Goal: Feedback & Contribution: Contribute content

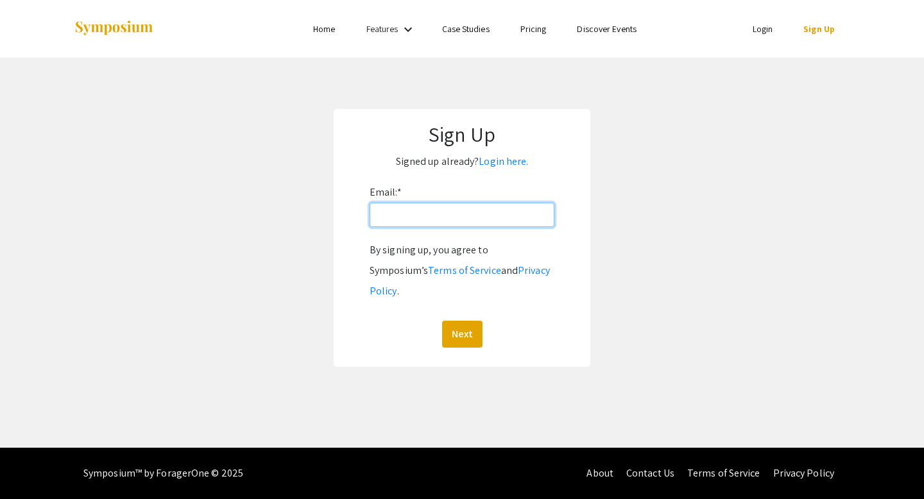
click at [447, 219] on input "Email: *" at bounding box center [461, 215] width 185 height 24
click at [527, 153] on p "Signed up already? Login here." at bounding box center [461, 161] width 231 height 21
click at [448, 214] on input "Email: *" at bounding box center [461, 215] width 185 height 24
type input "briannamanigat@gmail.com"
click at [467, 321] on button "Next" at bounding box center [462, 334] width 40 height 27
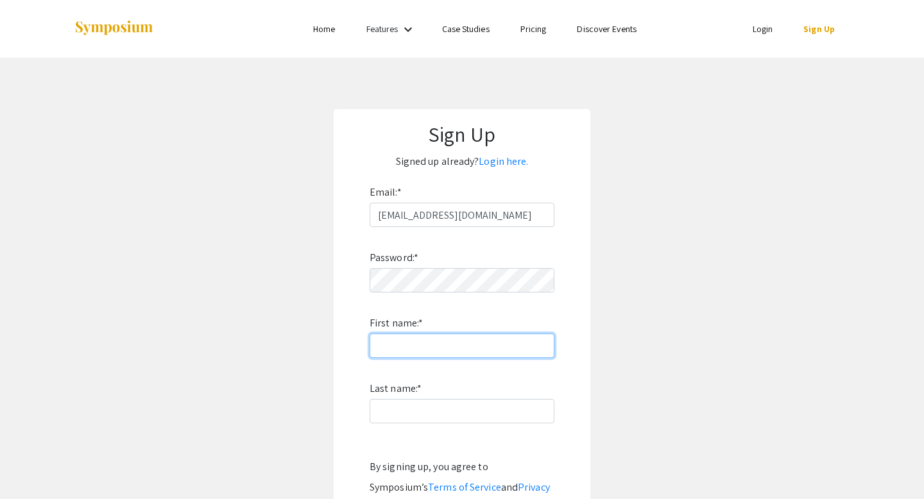
type input "[PERSON_NAME]"
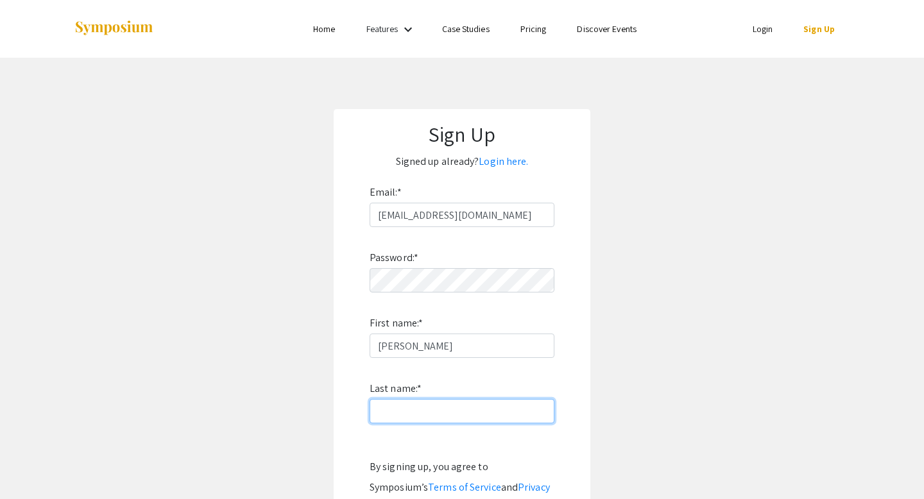
type input "Manigat"
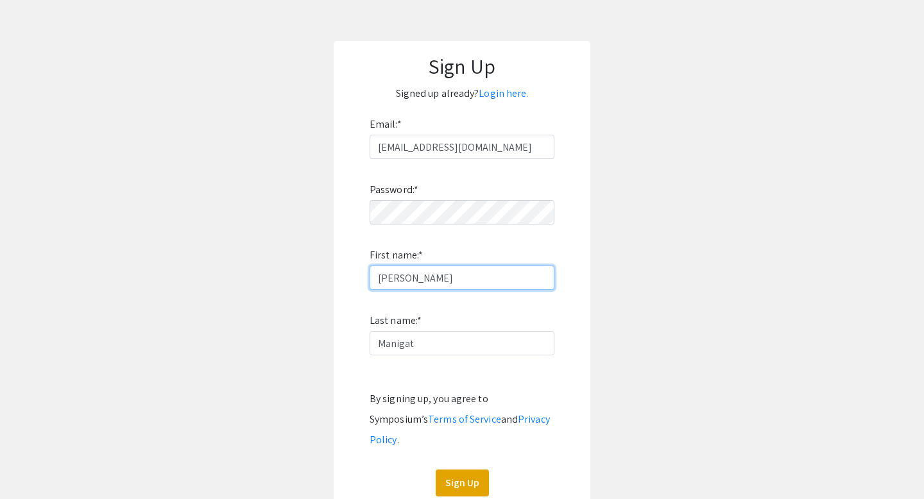
scroll to position [69, 0]
click at [467, 469] on button "Sign Up" at bounding box center [462, 482] width 53 height 27
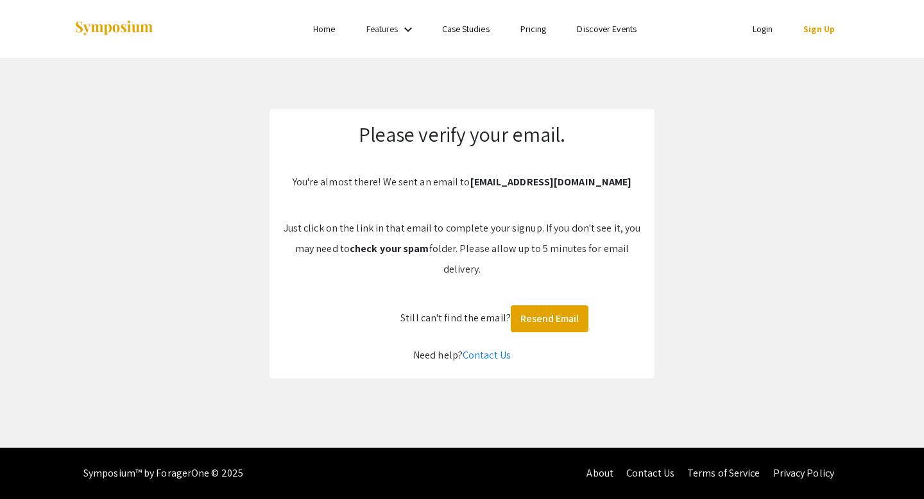
scroll to position [0, 0]
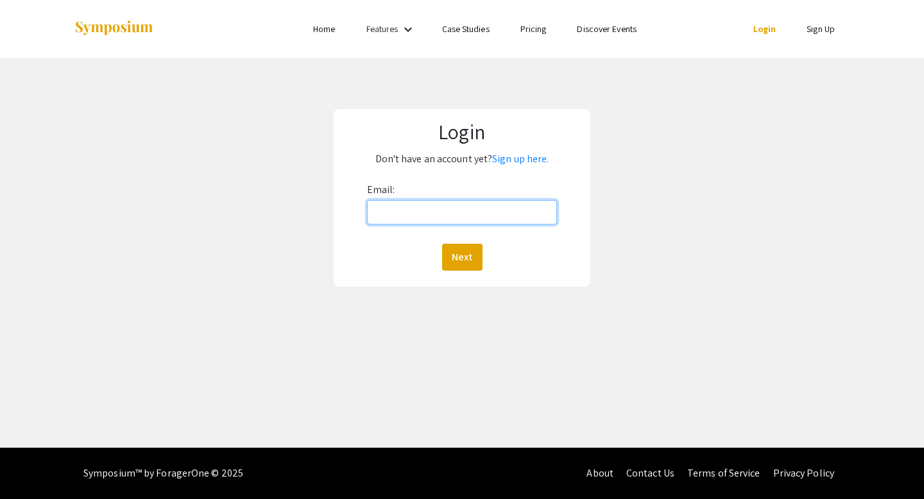
click at [437, 207] on input "Email:" at bounding box center [462, 212] width 190 height 24
click at [456, 207] on input "Email:" at bounding box center [462, 212] width 190 height 24
type input "briannamanigat@gmail.com"
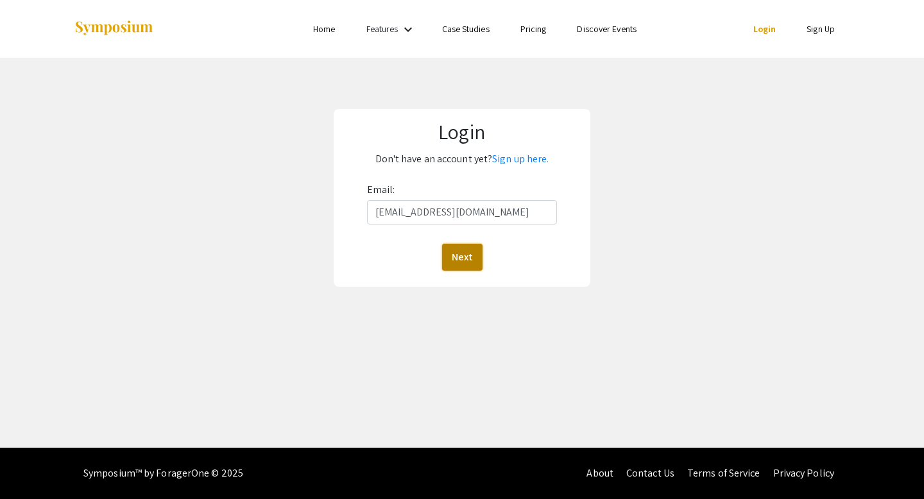
click at [467, 267] on button "Next" at bounding box center [462, 257] width 40 height 27
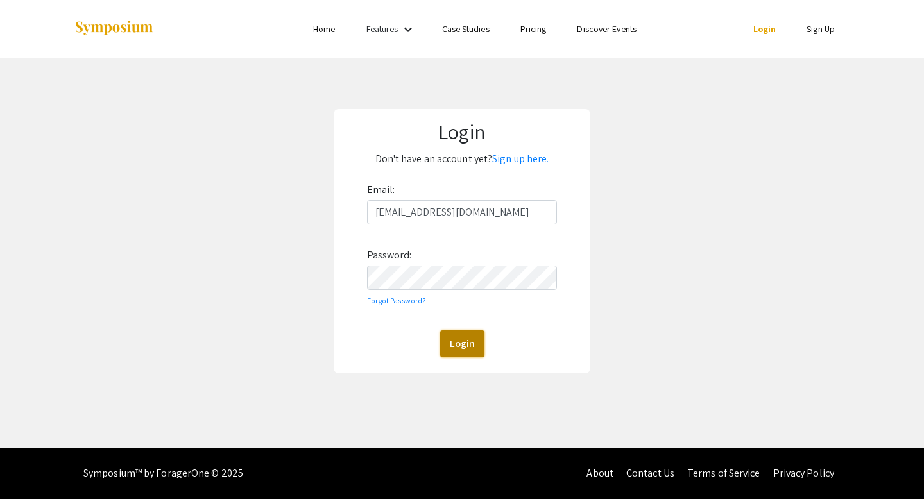
click at [475, 336] on button "Login" at bounding box center [462, 343] width 44 height 27
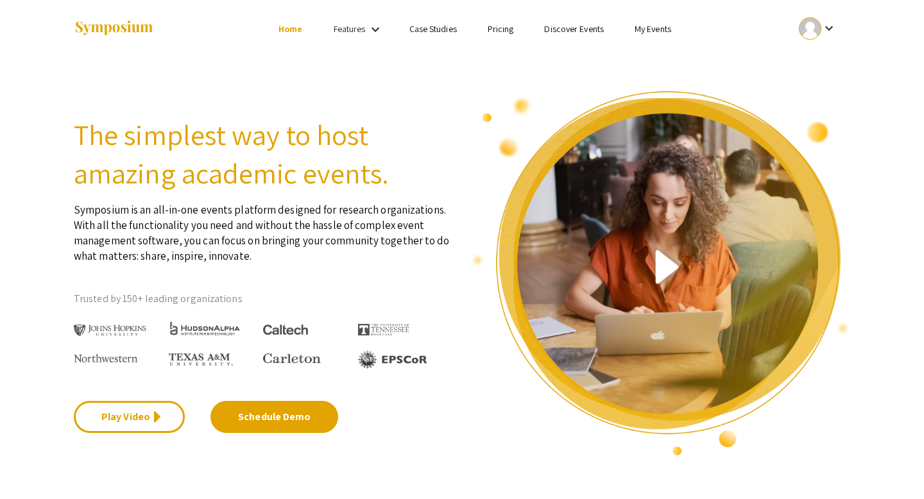
click at [665, 27] on link "My Events" at bounding box center [652, 29] width 37 height 12
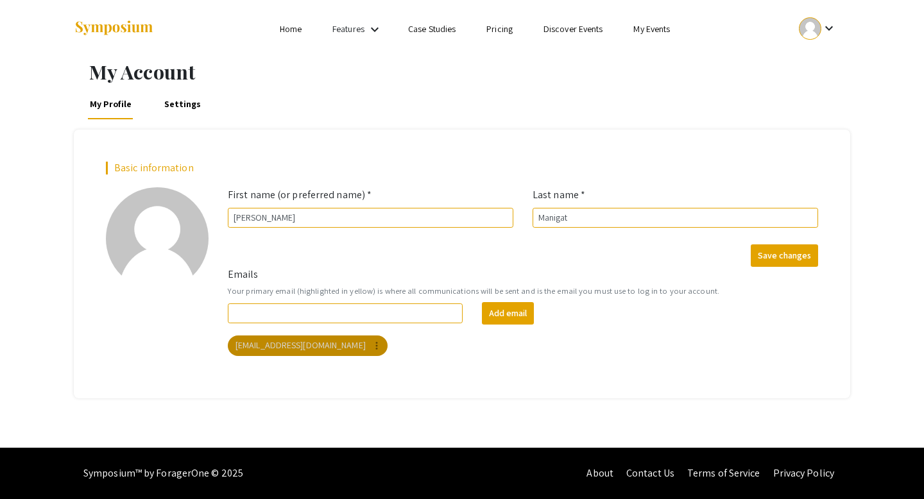
click at [371, 349] on mat-icon "more_vert" at bounding box center [377, 346] width 12 height 12
click at [375, 370] on div "Delete" at bounding box center [384, 371] width 72 height 41
click at [352, 317] on input "Emails" at bounding box center [345, 313] width 235 height 20
type input "bmanigat@student.bridgew.edu"
click at [521, 312] on button "Add email" at bounding box center [508, 313] width 52 height 22
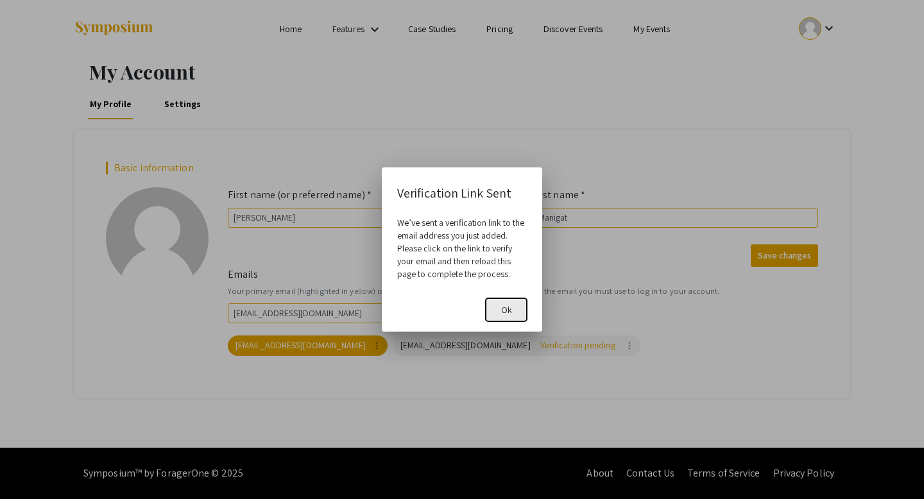
click at [506, 313] on span "Ok" at bounding box center [506, 310] width 11 height 12
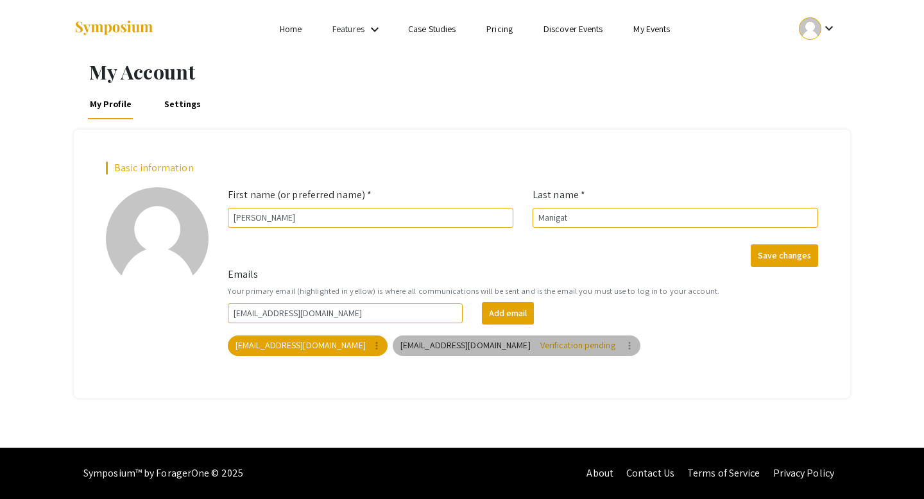
click at [537, 346] on span "Verification pending" at bounding box center [577, 345] width 81 height 13
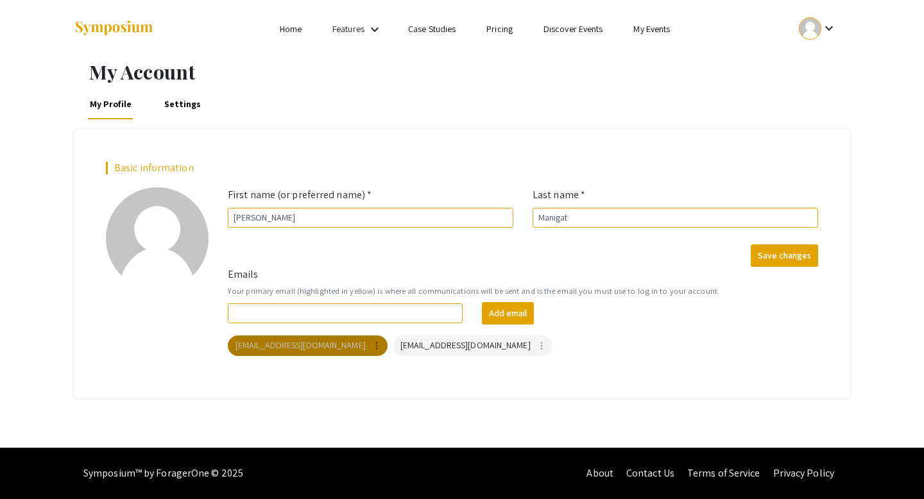
click at [371, 344] on mat-icon "more_vert" at bounding box center [377, 346] width 12 height 12
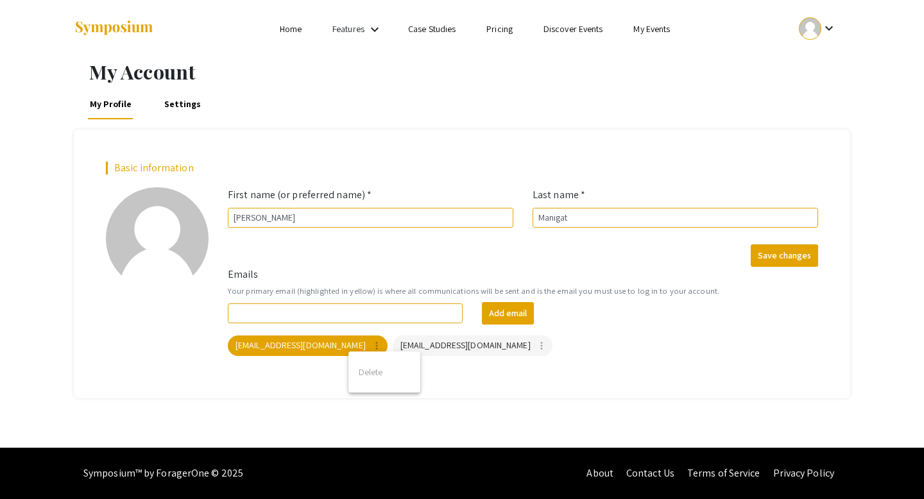
click at [361, 370] on div "Delete" at bounding box center [384, 371] width 72 height 41
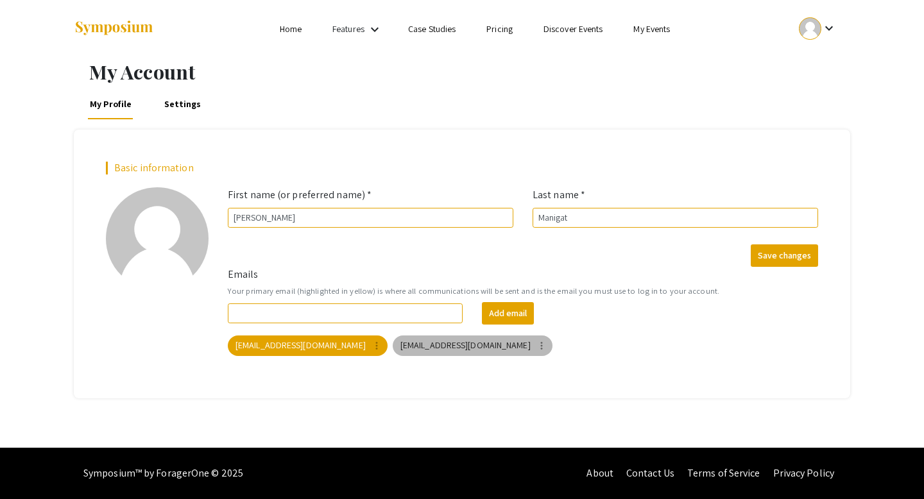
click at [536, 346] on mat-icon "more_vert" at bounding box center [542, 346] width 12 height 12
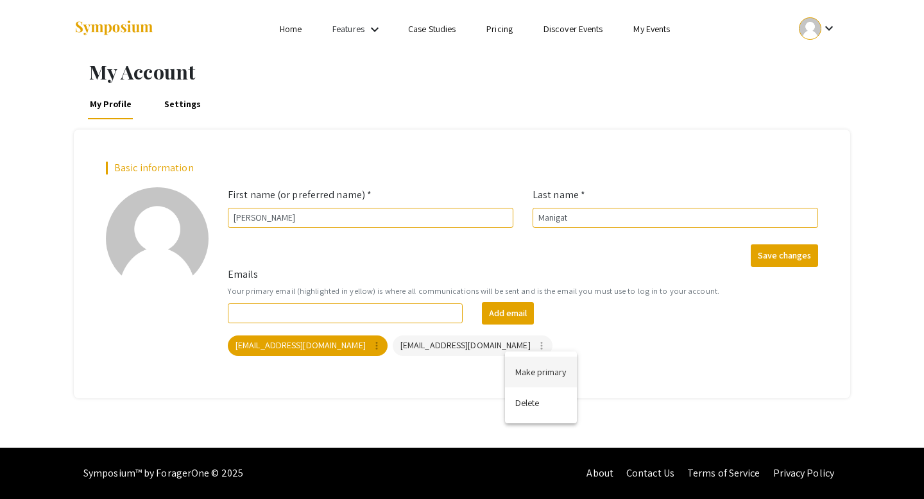
click at [523, 369] on button "Make primary" at bounding box center [541, 372] width 72 height 31
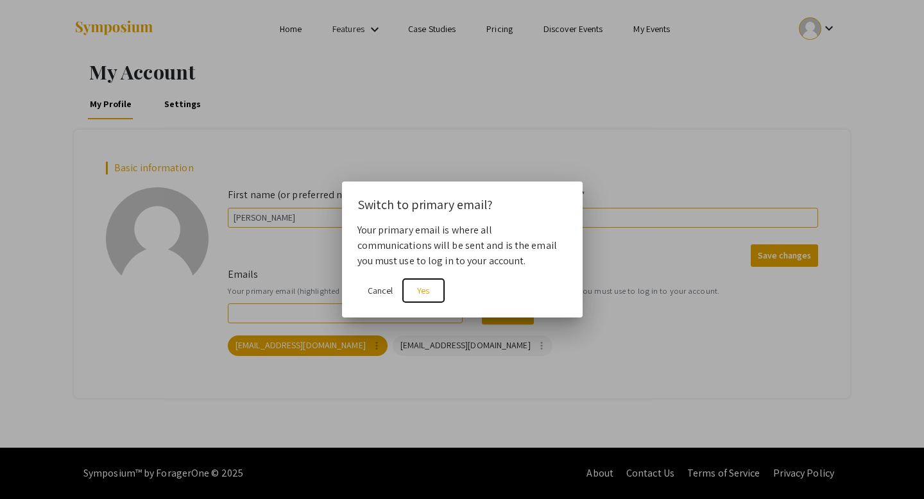
click at [419, 291] on span "Yes" at bounding box center [423, 291] width 12 height 12
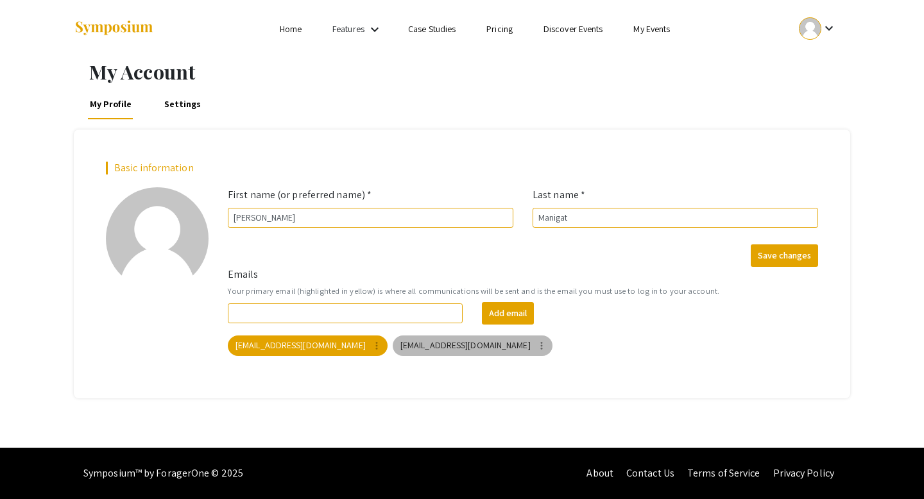
click at [536, 346] on mat-icon "more_vert" at bounding box center [542, 346] width 12 height 12
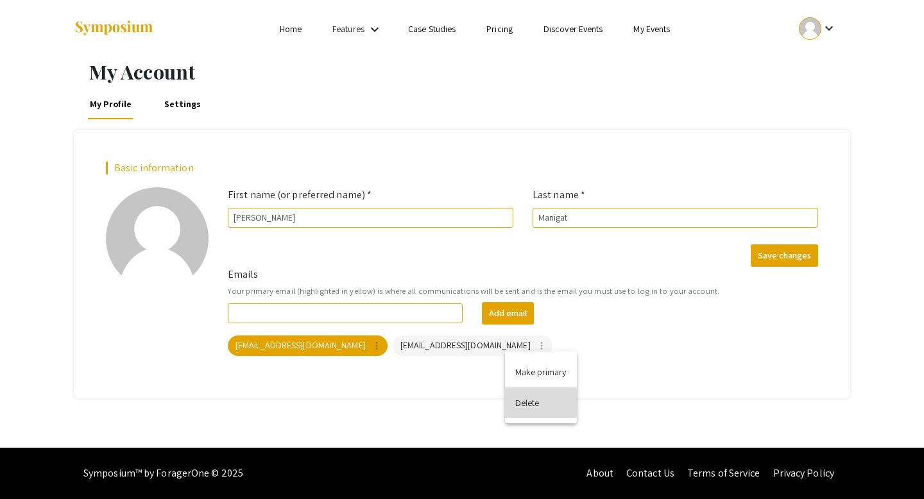
click at [525, 406] on button "Delete" at bounding box center [541, 402] width 72 height 31
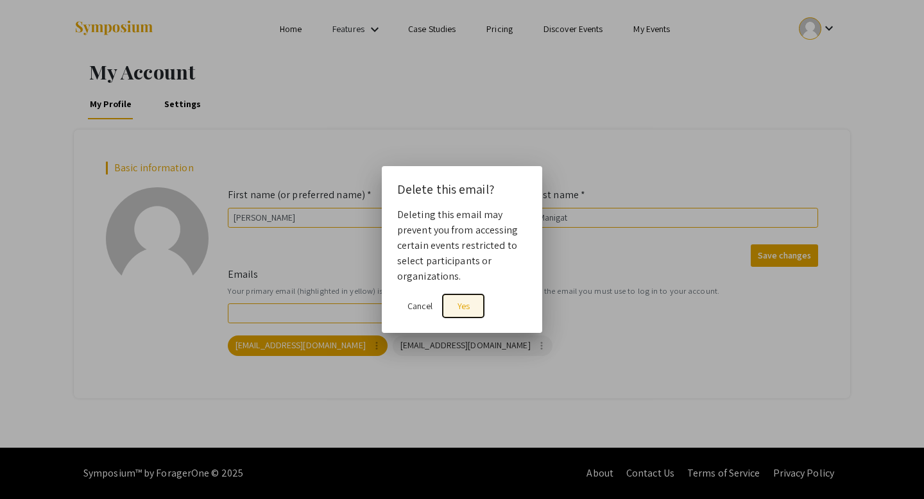
click at [462, 303] on span "Yes" at bounding box center [463, 306] width 12 height 12
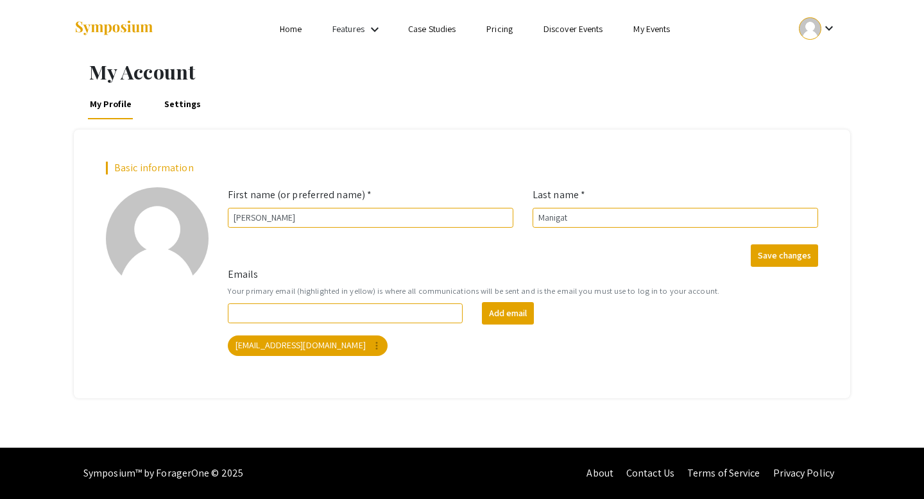
click at [655, 36] on li "My Events" at bounding box center [651, 28] width 67 height 15
click at [652, 31] on link "My Events" at bounding box center [651, 29] width 37 height 12
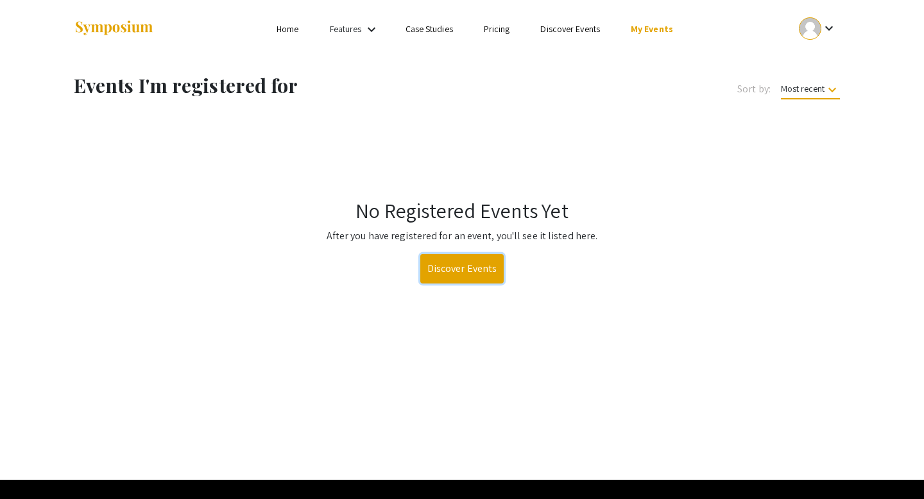
click at [472, 276] on link "Discover Events" at bounding box center [462, 269] width 84 height 30
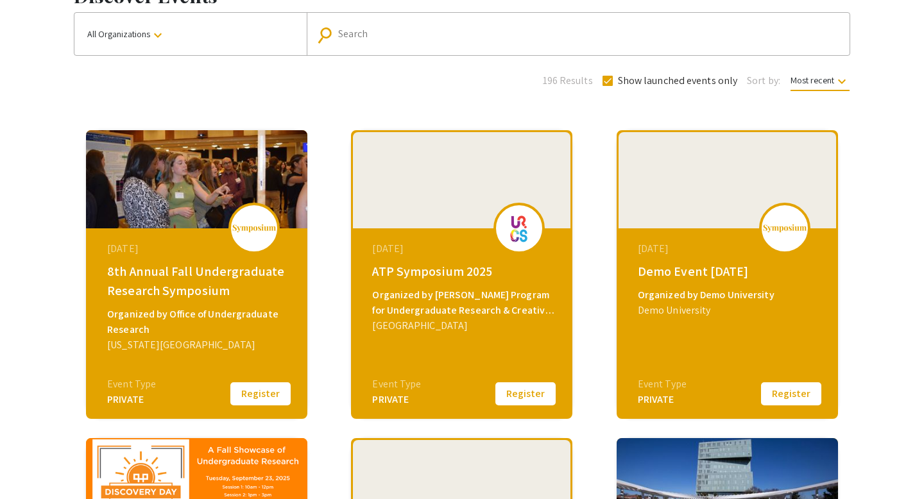
scroll to position [90, 0]
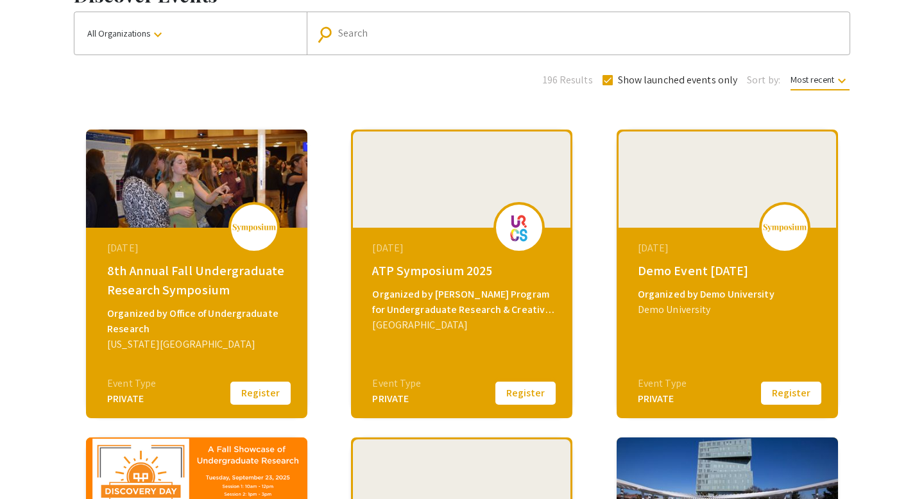
click at [516, 390] on button "Register" at bounding box center [525, 393] width 64 height 27
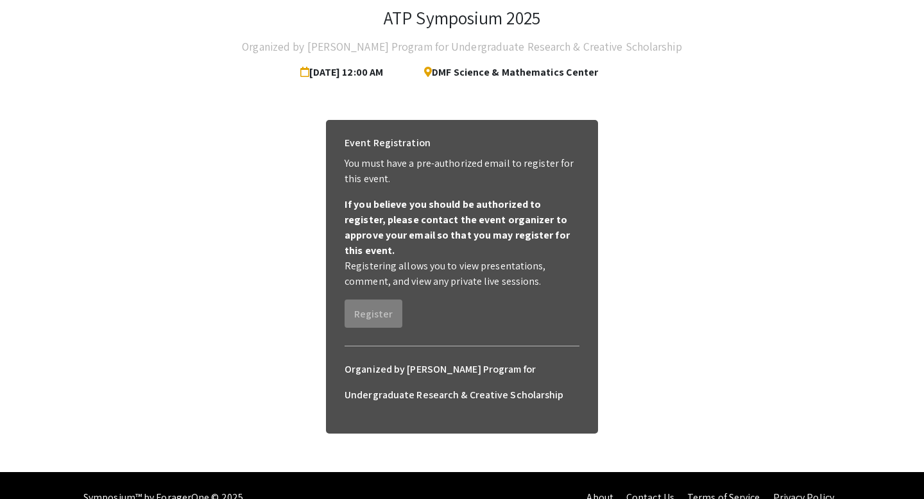
scroll to position [81, 0]
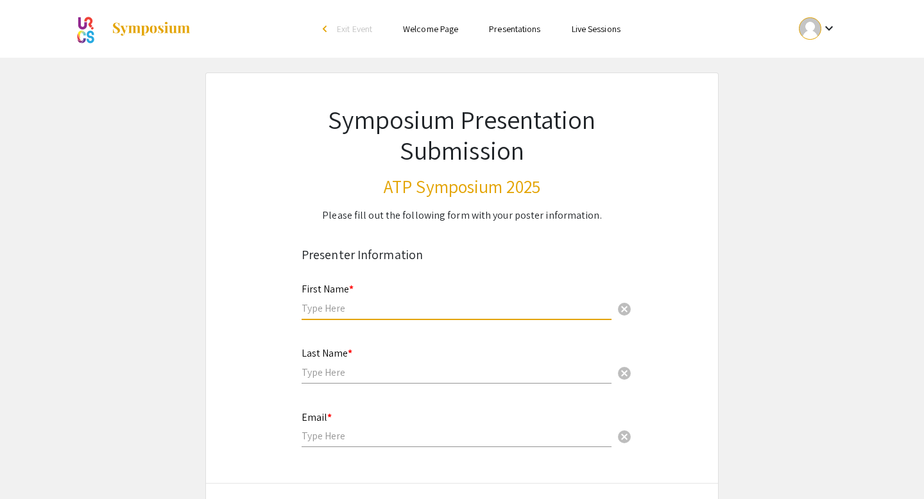
click at [495, 303] on input "text" at bounding box center [456, 307] width 310 height 13
type input "Brianna"
type input "Manigat"
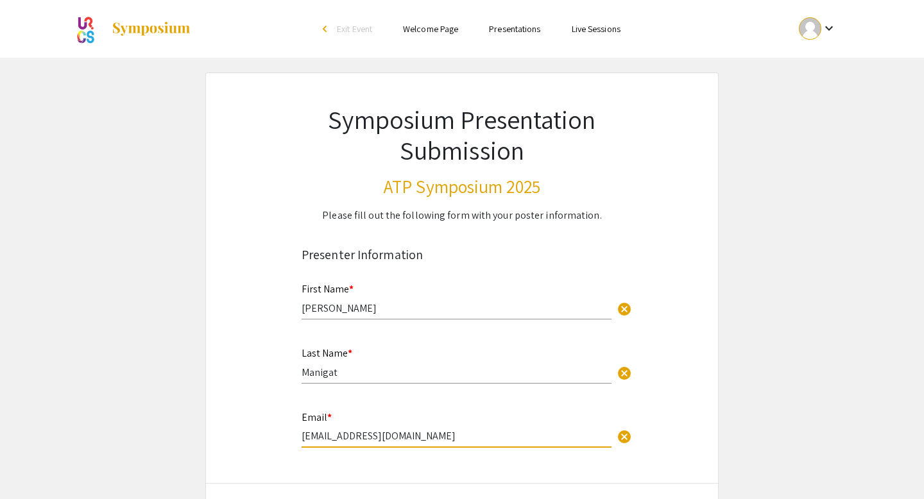
click at [457, 442] on input "briannamanigat@gmail.com" at bounding box center [456, 435] width 310 height 13
type input "bmanigat@student.bridgew.edu"
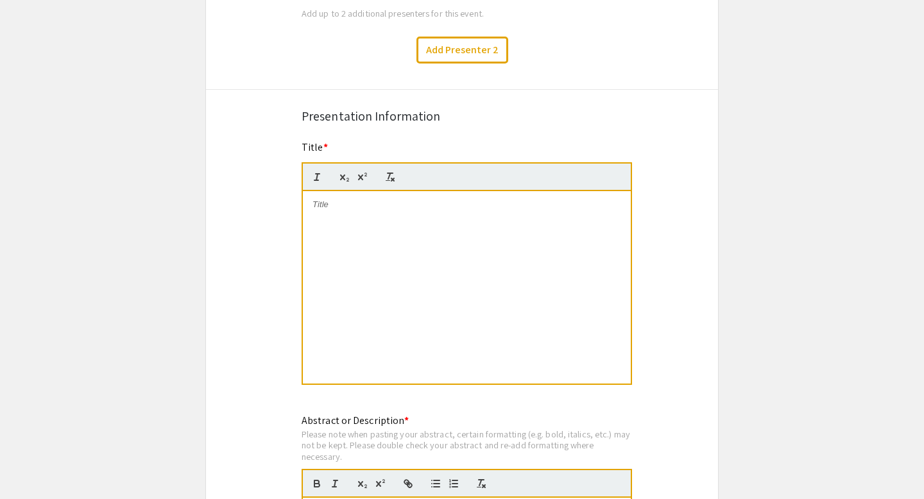
scroll to position [517, 0]
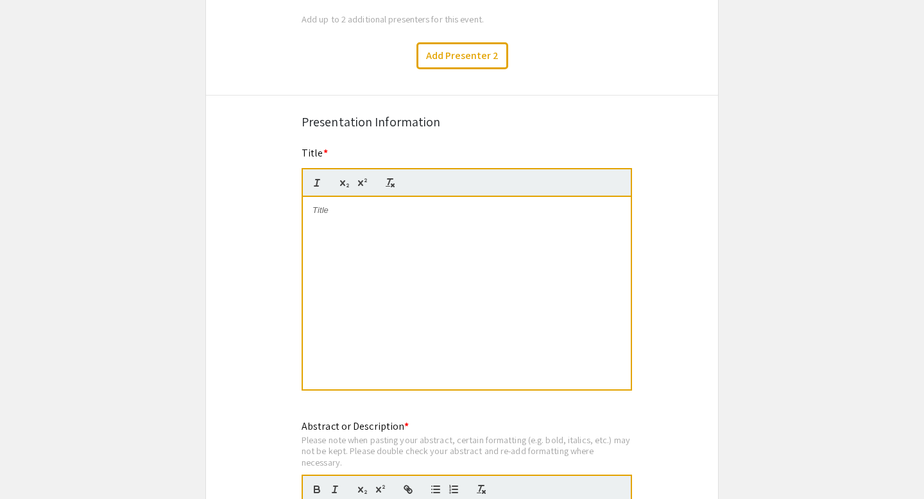
click at [359, 242] on div at bounding box center [467, 293] width 328 height 192
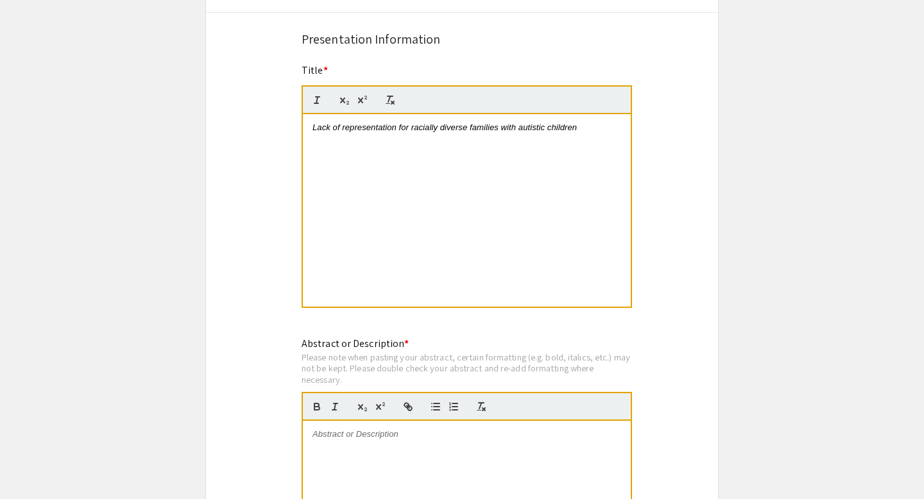
scroll to position [602, 0]
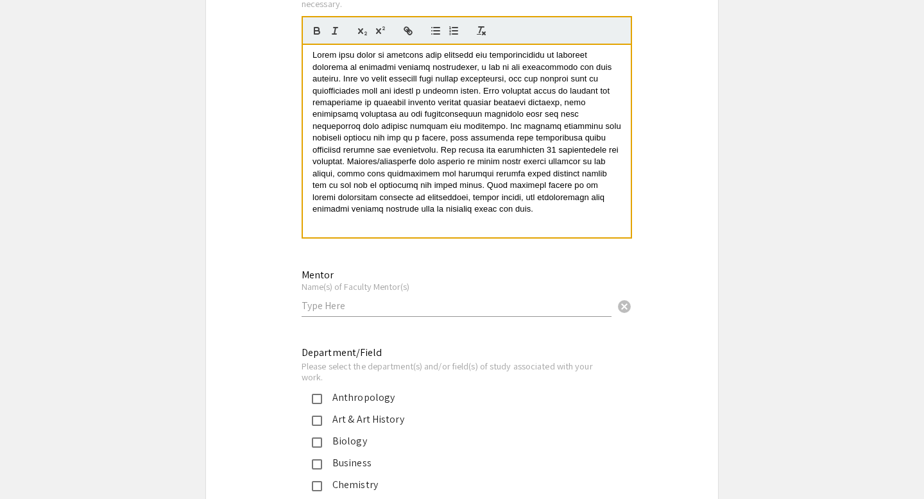
scroll to position [978, 0]
click at [374, 308] on input "text" at bounding box center [456, 302] width 310 height 13
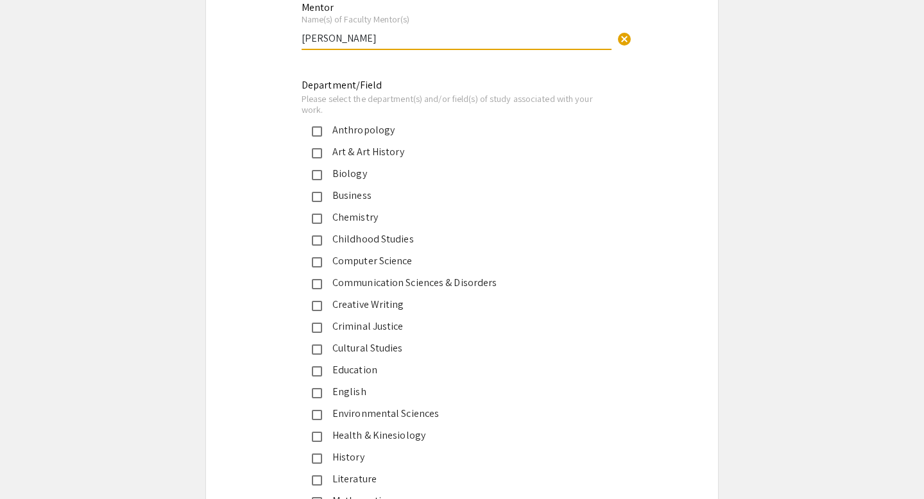
scroll to position [1298, 0]
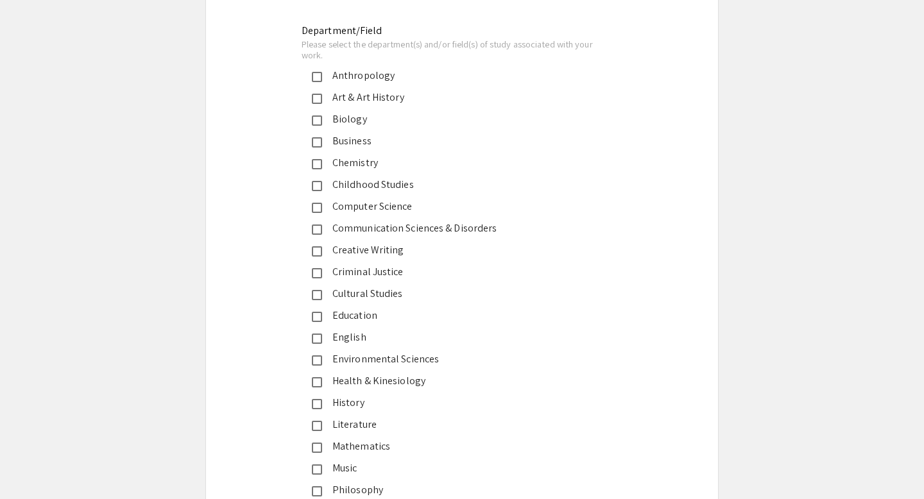
type input "Margaret Kjelgaard"
click at [385, 232] on div "Communication Sciences & Disorders" at bounding box center [456, 228] width 269 height 15
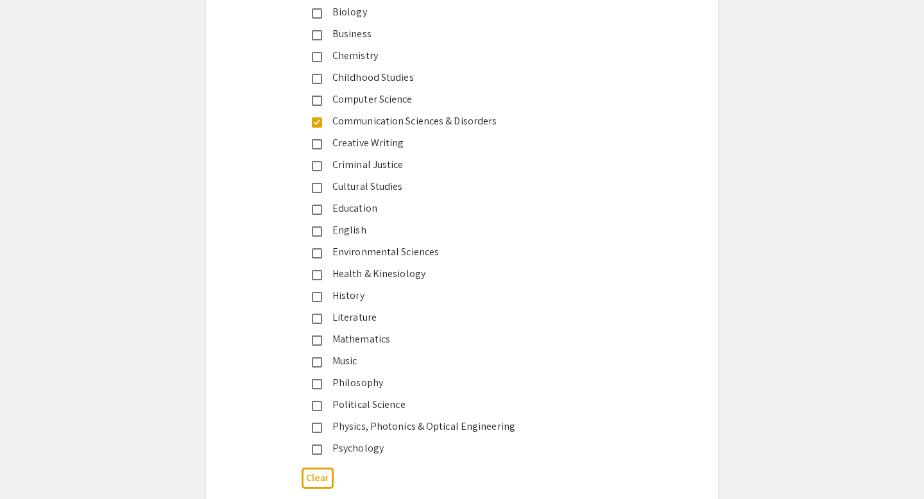
scroll to position [1657, 0]
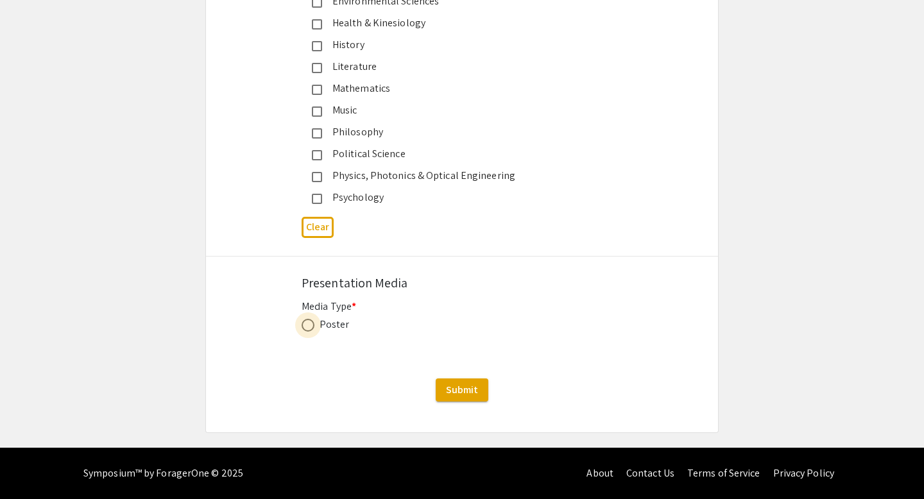
click at [312, 325] on span at bounding box center [307, 325] width 13 height 13
click at [312, 325] on input "radio" at bounding box center [307, 325] width 13 height 13
radio input "true"
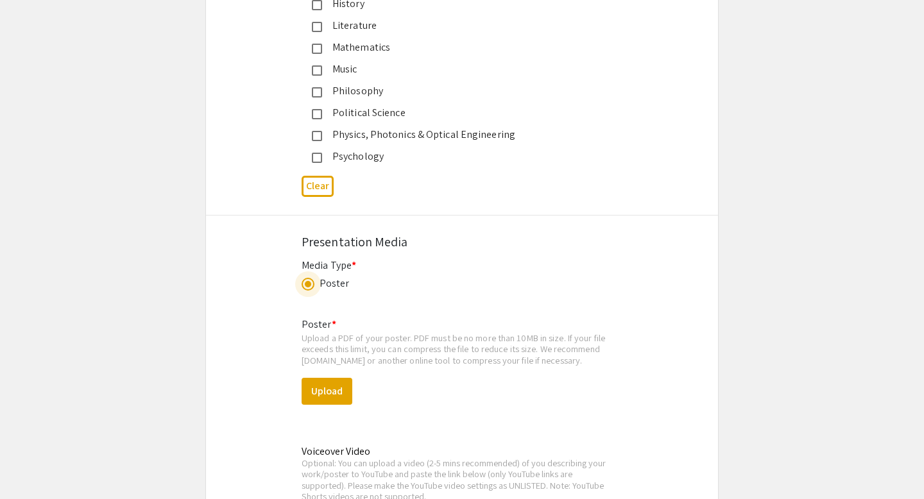
scroll to position [1711, 0]
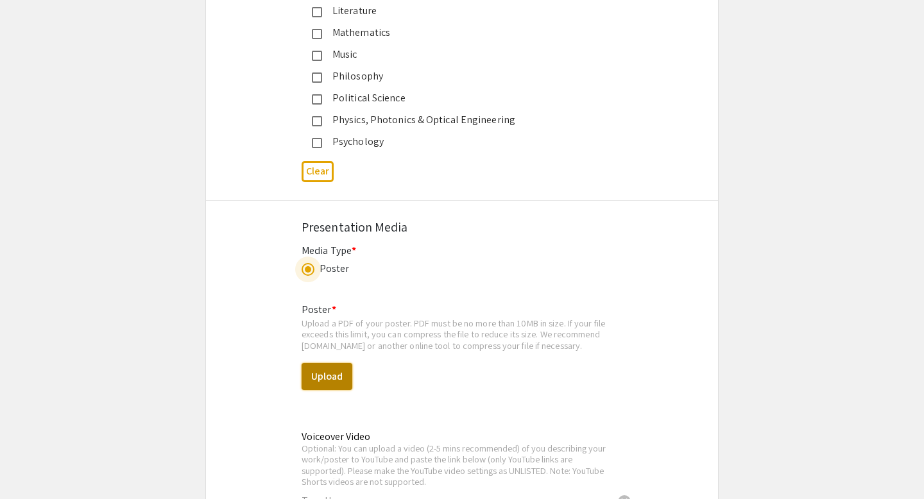
click at [336, 371] on button "Upload" at bounding box center [326, 376] width 51 height 27
click at [311, 369] on button "Upload" at bounding box center [326, 376] width 51 height 27
click at [335, 373] on button "Upload" at bounding box center [326, 376] width 51 height 27
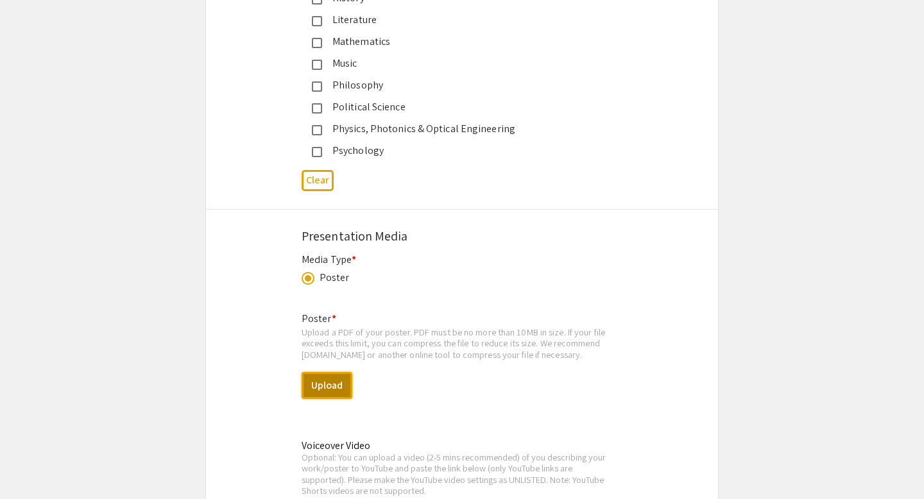
scroll to position [1716, 0]
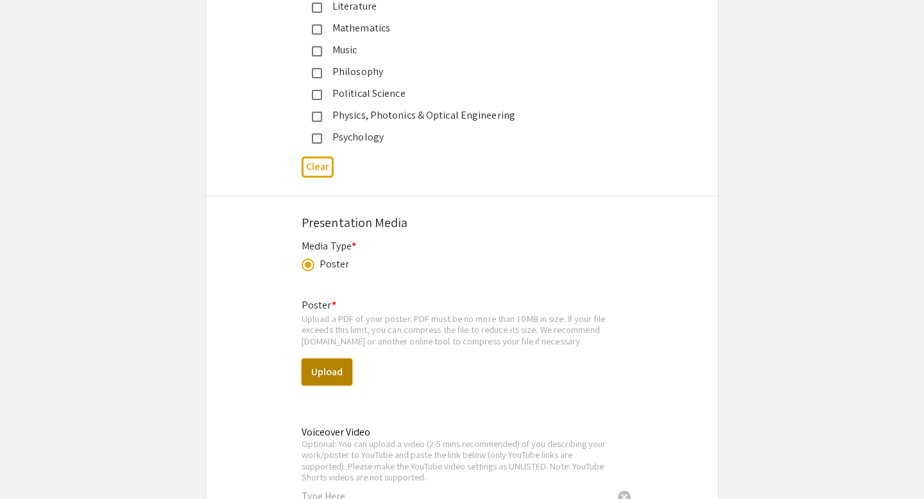
click at [322, 378] on button "Upload" at bounding box center [326, 372] width 51 height 27
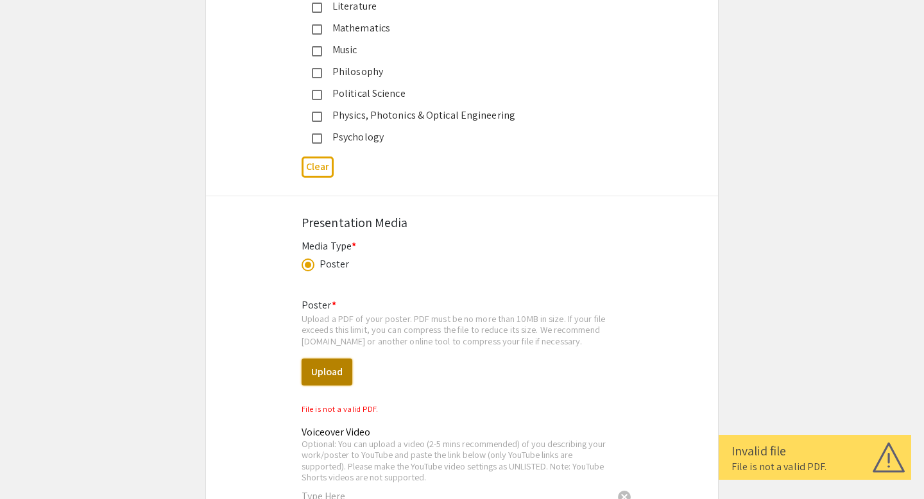
click at [334, 373] on button "Upload" at bounding box center [326, 372] width 51 height 27
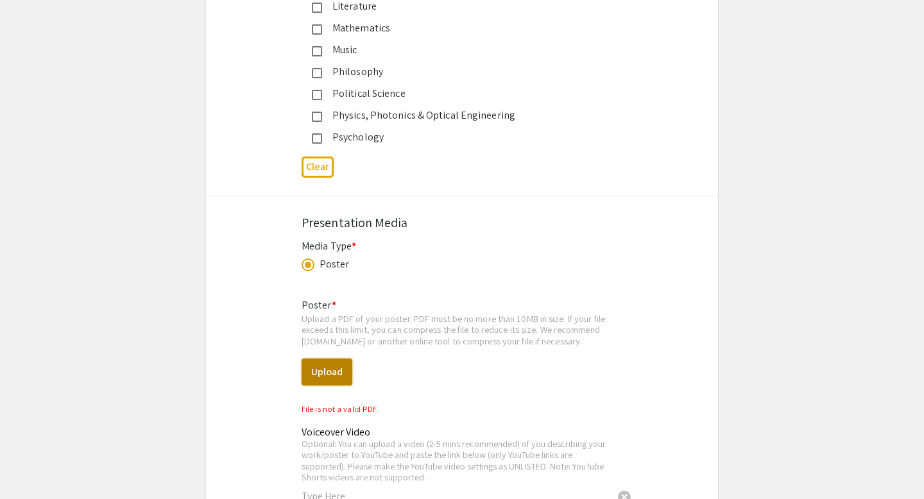
click at [332, 368] on button "Upload" at bounding box center [326, 372] width 51 height 27
click at [345, 364] on button "Upload" at bounding box center [326, 372] width 51 height 27
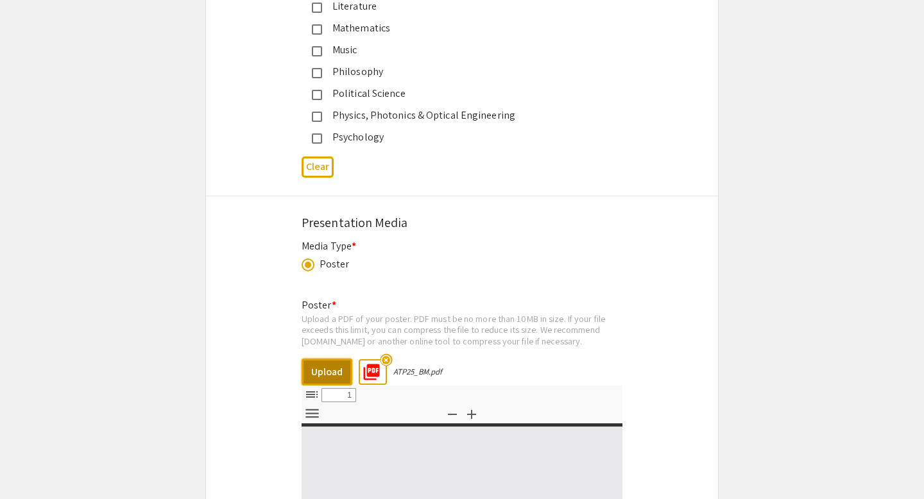
select select "custom"
type input "0"
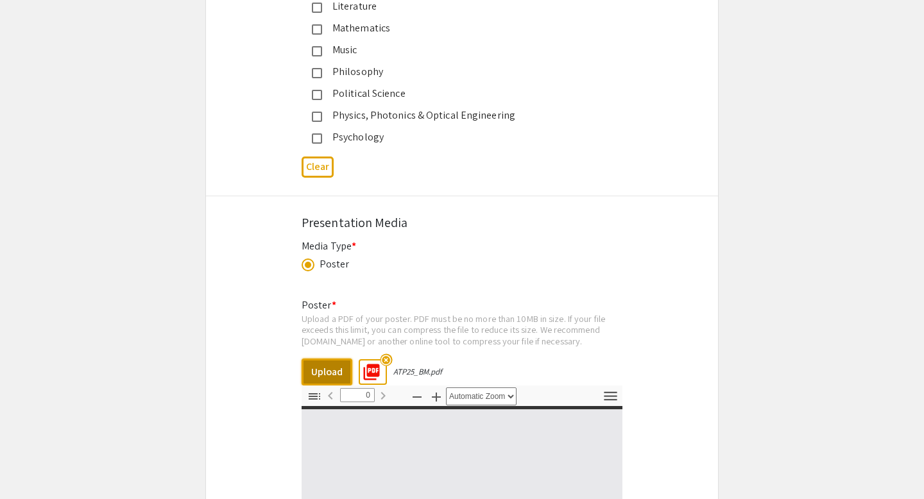
select select "custom"
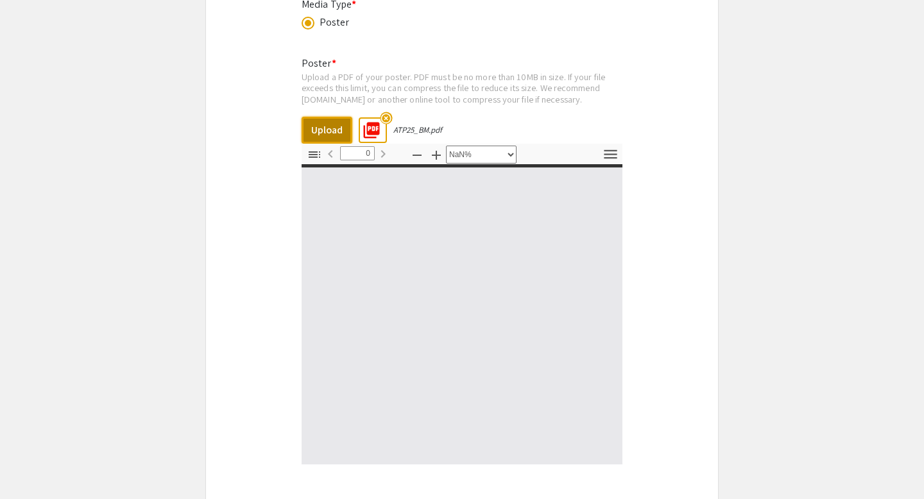
scroll to position [1977, 0]
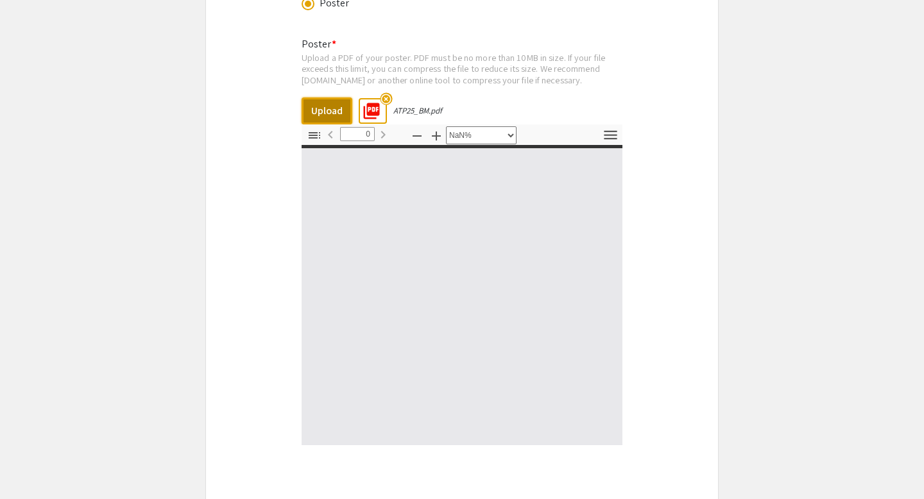
type input "1"
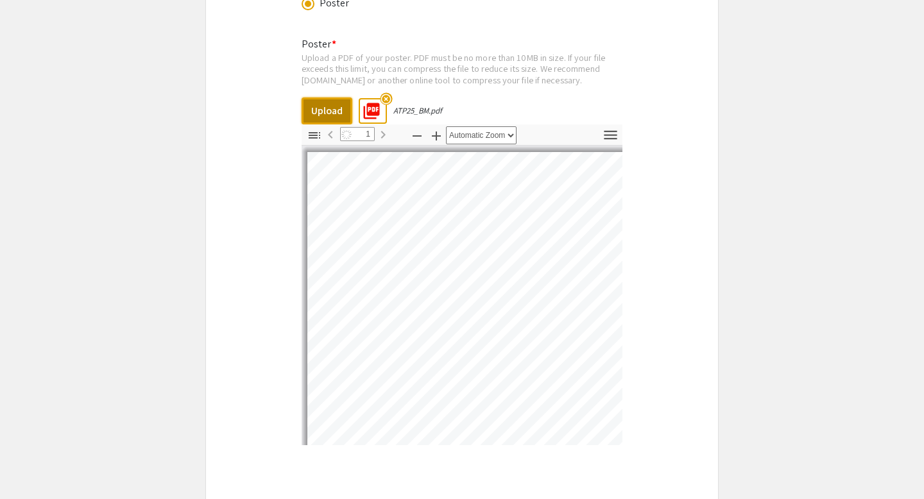
select select "auto"
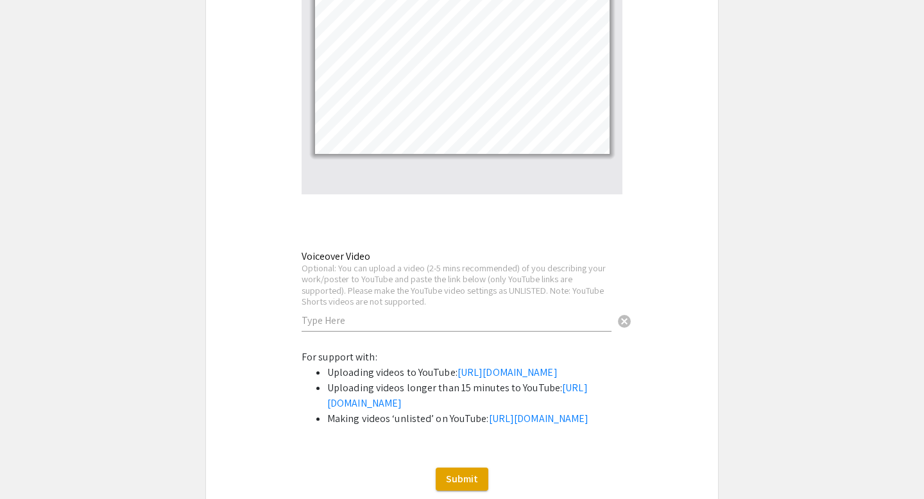
scroll to position [2384, 0]
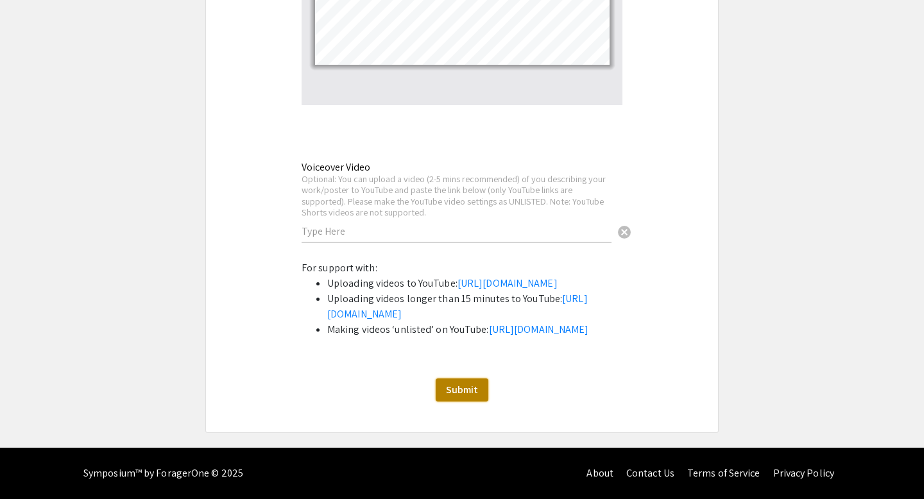
click at [461, 396] on span "Submit" at bounding box center [462, 389] width 32 height 13
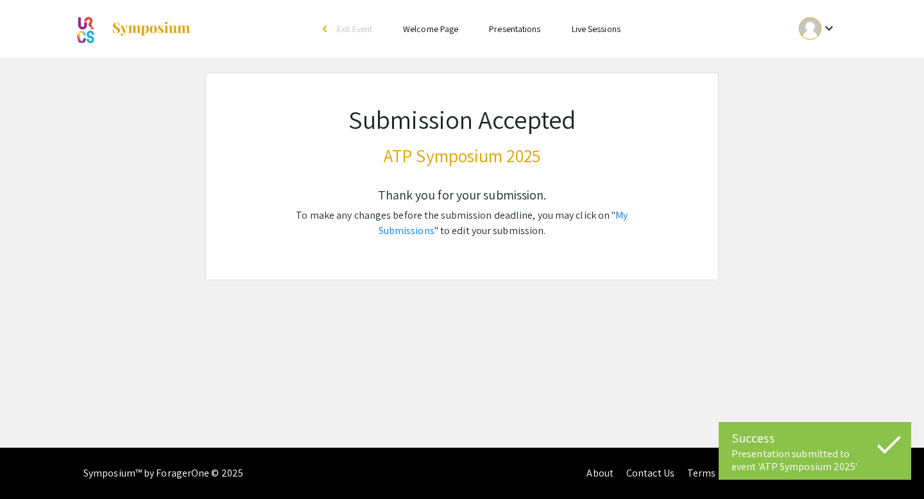
scroll to position [0, 0]
click at [595, 213] on link "My Submissions" at bounding box center [503, 222] width 250 height 29
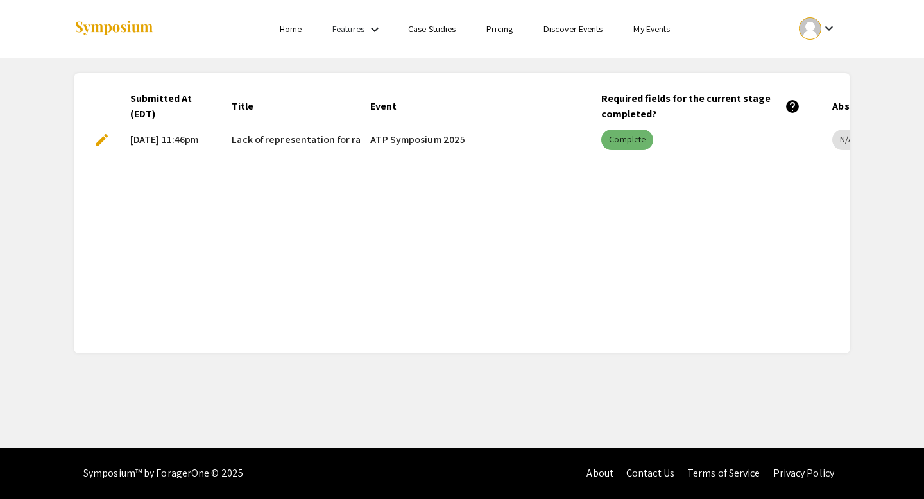
click at [633, 137] on mat-chip "Complete" at bounding box center [627, 140] width 52 height 21
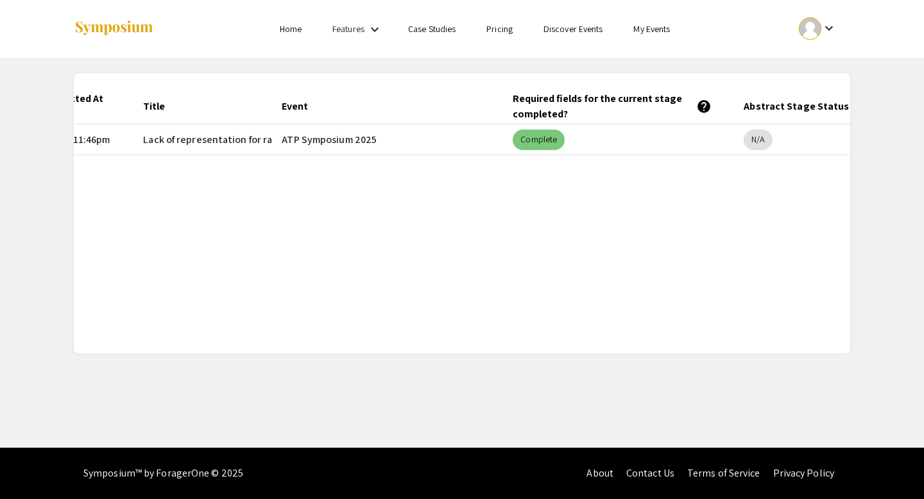
scroll to position [0, 83]
